Goal: Information Seeking & Learning: Learn about a topic

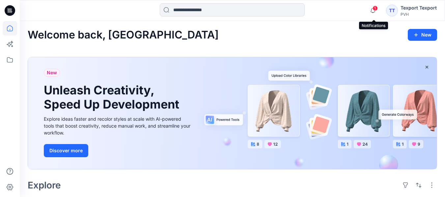
click at [375, 10] on span "1" at bounding box center [374, 8] width 5 height 5
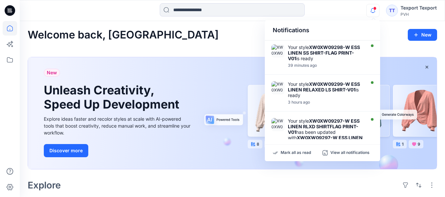
click at [386, 39] on div "Welcome back, [GEOGRAPHIC_DATA] New" at bounding box center [232, 35] width 409 height 12
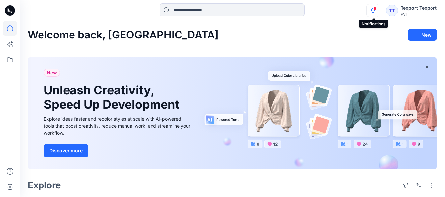
click at [375, 11] on icon "button" at bounding box center [372, 10] width 5 height 4
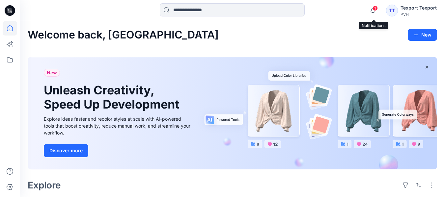
click at [374, 10] on span "1" at bounding box center [374, 8] width 5 height 5
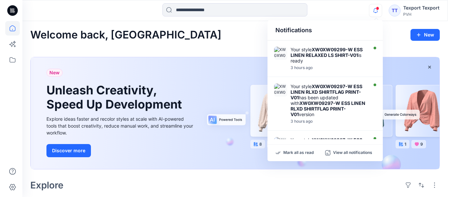
scroll to position [99, 0]
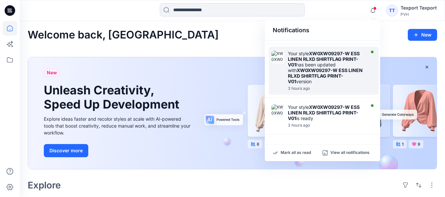
click at [330, 55] on strong "XW0XW09297-W ESS LINEN RLXD SHIRTFLAG PRINT-V01" at bounding box center [324, 59] width 72 height 17
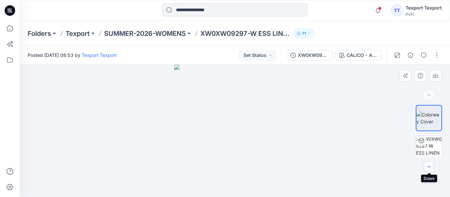
click at [429, 168] on icon "button" at bounding box center [428, 166] width 5 height 5
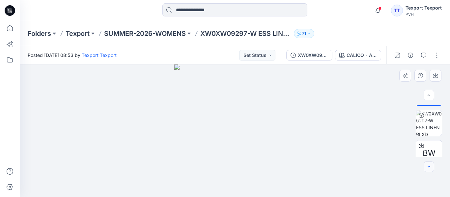
scroll to position [26, 0]
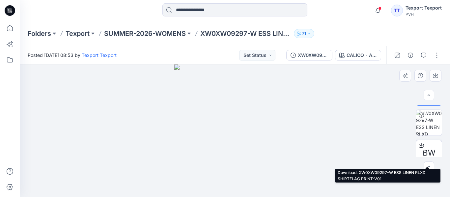
click at [420, 146] on icon at bounding box center [420, 145] width 5 height 5
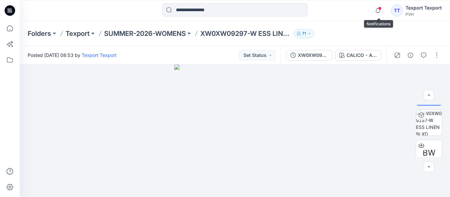
click at [380, 9] on span at bounding box center [379, 9] width 3 height 4
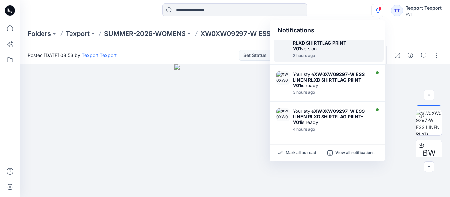
scroll to position [0, 0]
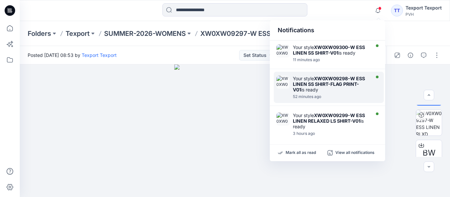
click at [331, 83] on strong "XW0XW09298-W ESS LINEN SS SHIRT-FLAG PRINT-V01" at bounding box center [329, 84] width 72 height 17
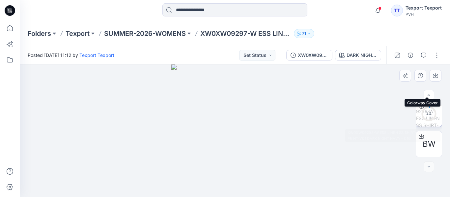
scroll to position [35, 0]
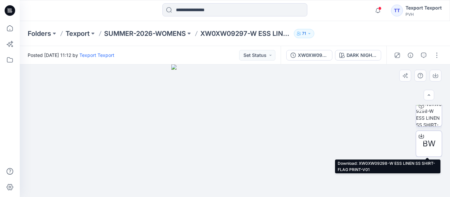
click at [424, 141] on span "BW" at bounding box center [428, 144] width 13 height 12
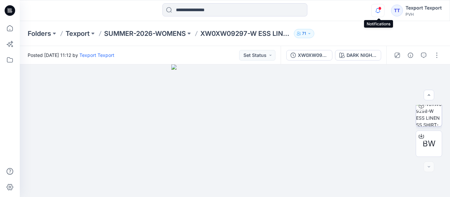
click at [378, 9] on icon "button" at bounding box center [377, 10] width 13 height 13
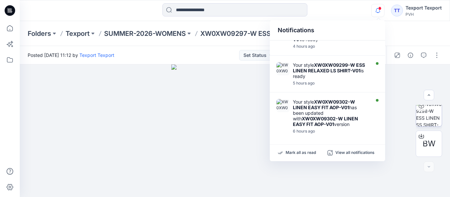
scroll to position [230, 0]
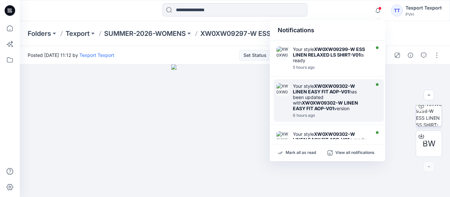
click at [326, 89] on strong "XW0XW09302-W LINEN EASY FIT AOP-V01" at bounding box center [324, 88] width 62 height 11
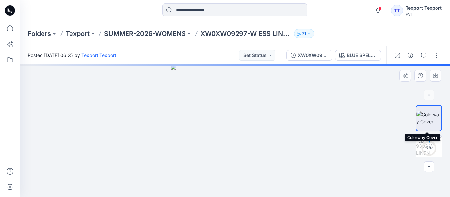
scroll to position [35, 0]
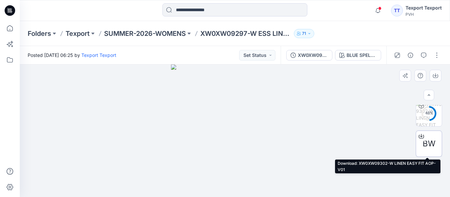
click at [427, 139] on span "BW" at bounding box center [428, 144] width 13 height 12
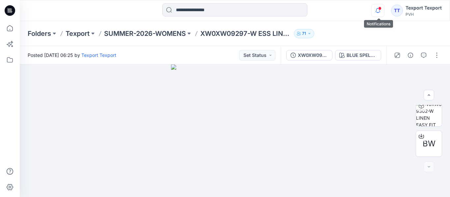
click at [377, 9] on icon "button" at bounding box center [377, 10] width 5 height 4
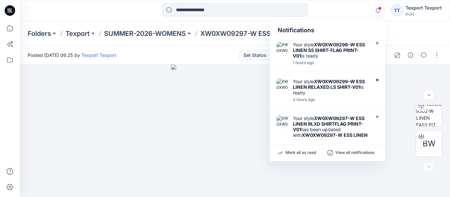
scroll to position [0, 0]
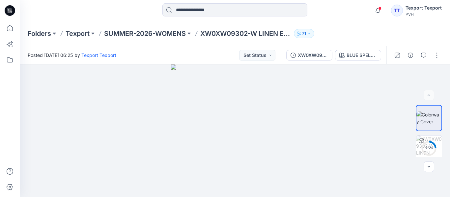
click at [396, 10] on div "TT" at bounding box center [397, 11] width 12 height 12
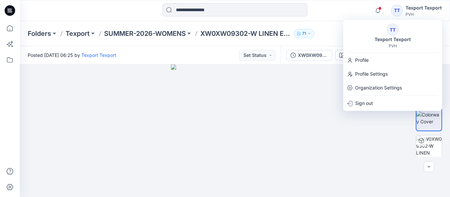
click at [335, 13] on div at bounding box center [234, 10] width 215 height 14
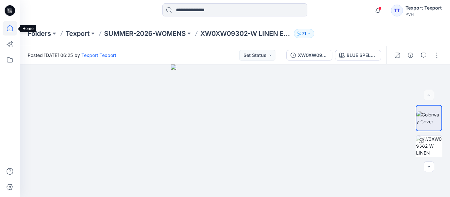
click at [5, 28] on icon at bounding box center [10, 28] width 14 height 14
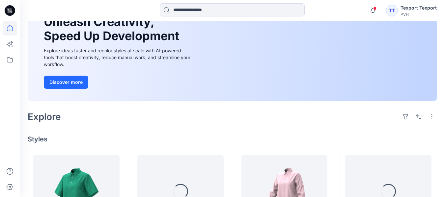
scroll to position [165, 0]
